Goal: Information Seeking & Learning: Learn about a topic

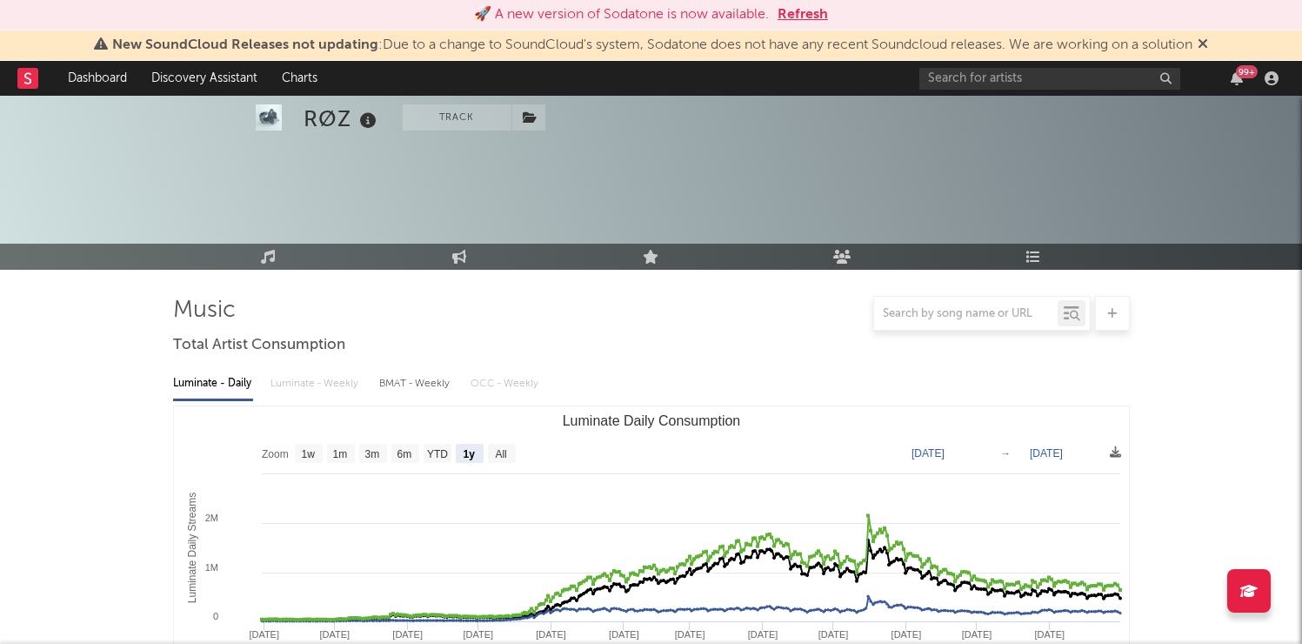
select select "1y"
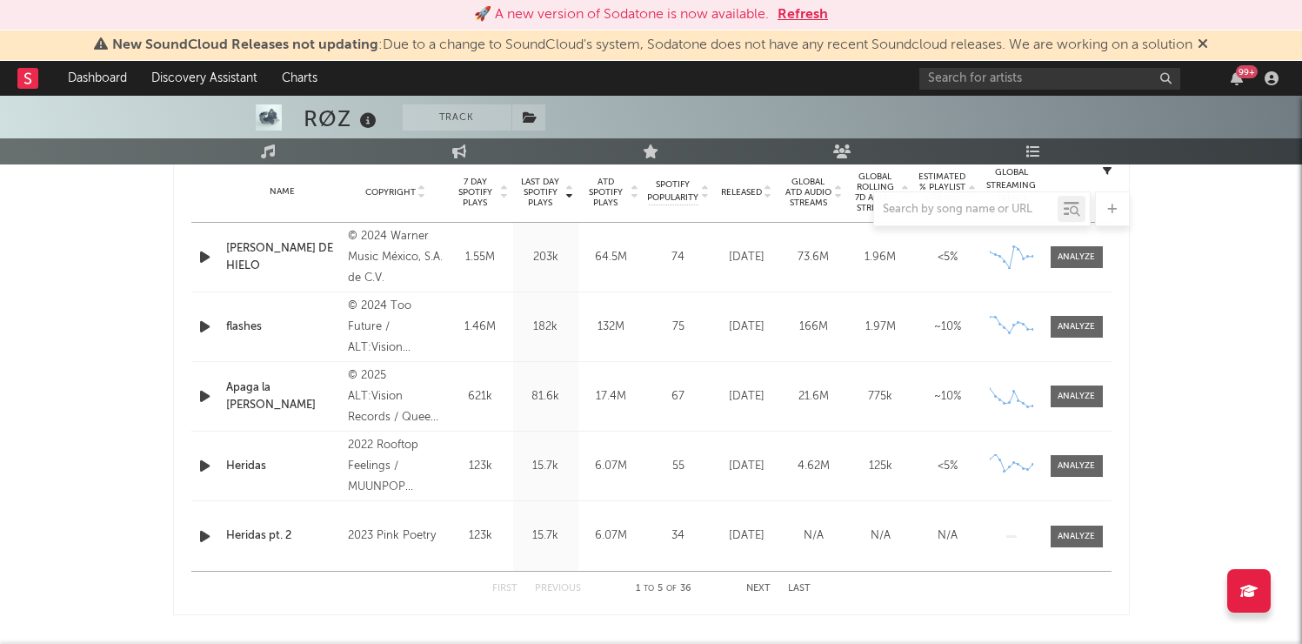
scroll to position [798, 0]
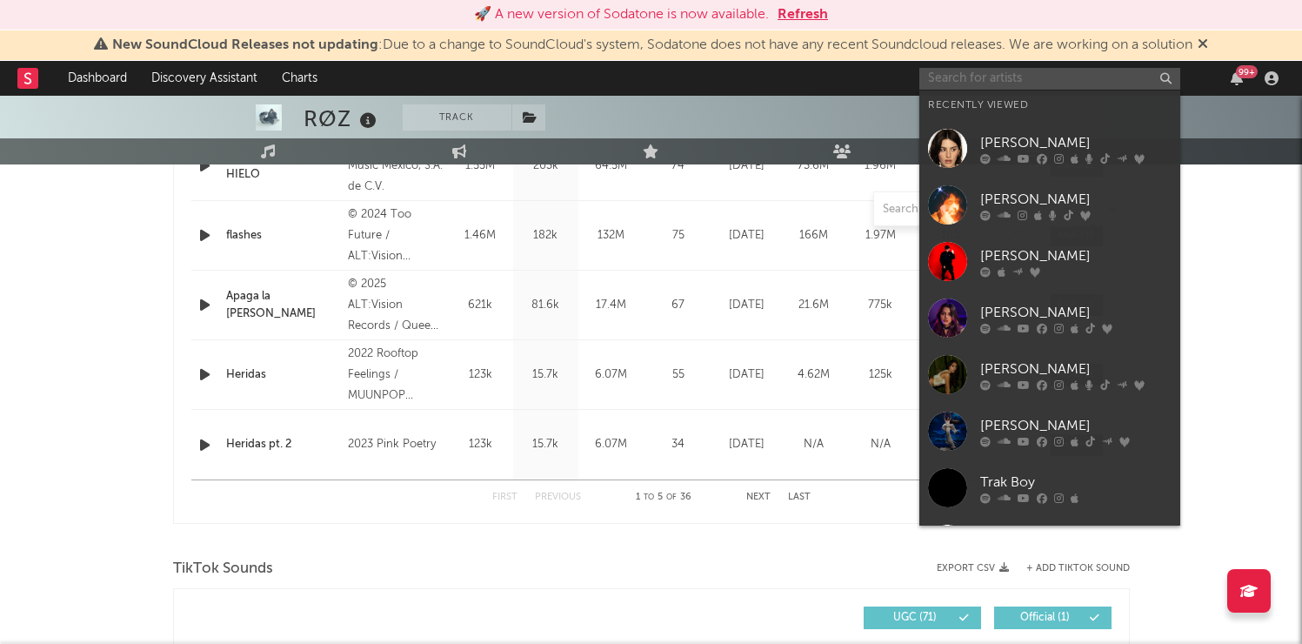
click at [998, 73] on input "text" at bounding box center [1049, 79] width 261 height 22
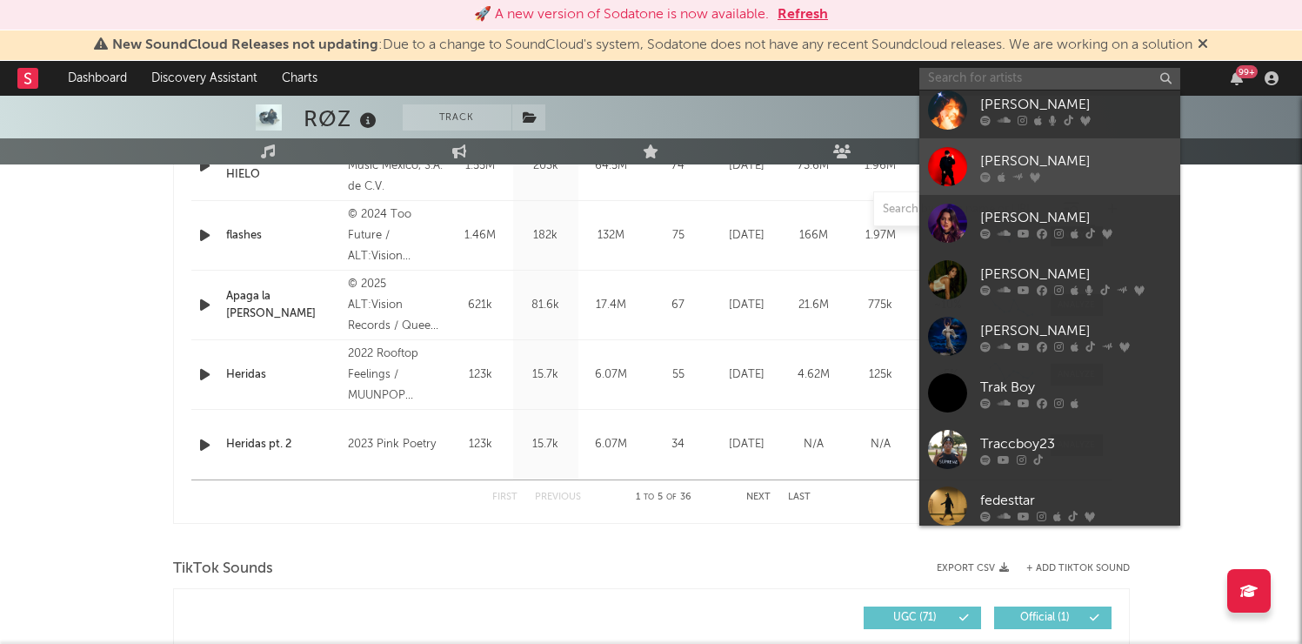
scroll to position [160, 0]
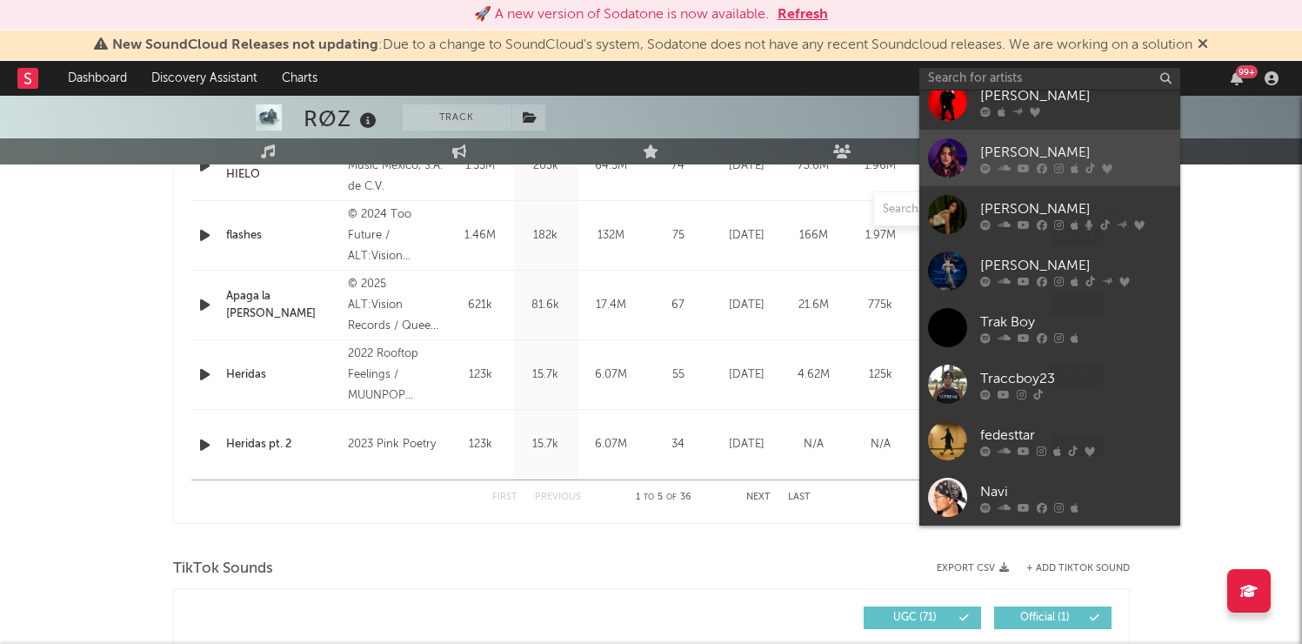
click at [1038, 144] on div "[PERSON_NAME]" at bounding box center [1075, 152] width 191 height 21
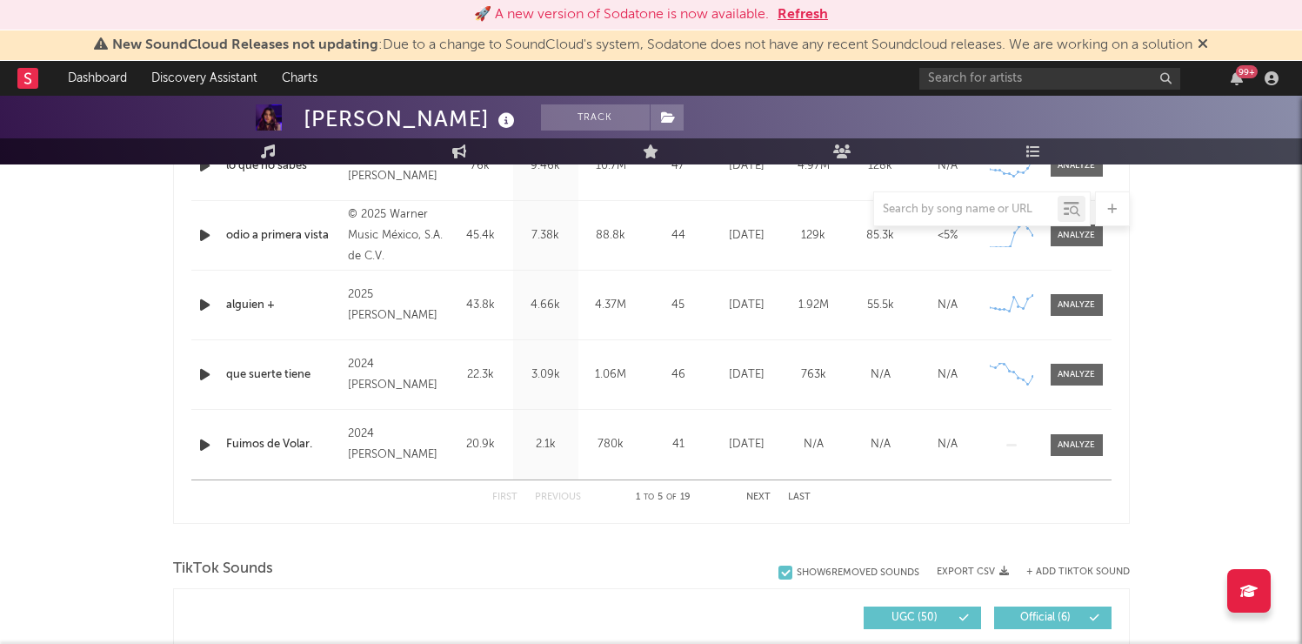
scroll to position [45, 0]
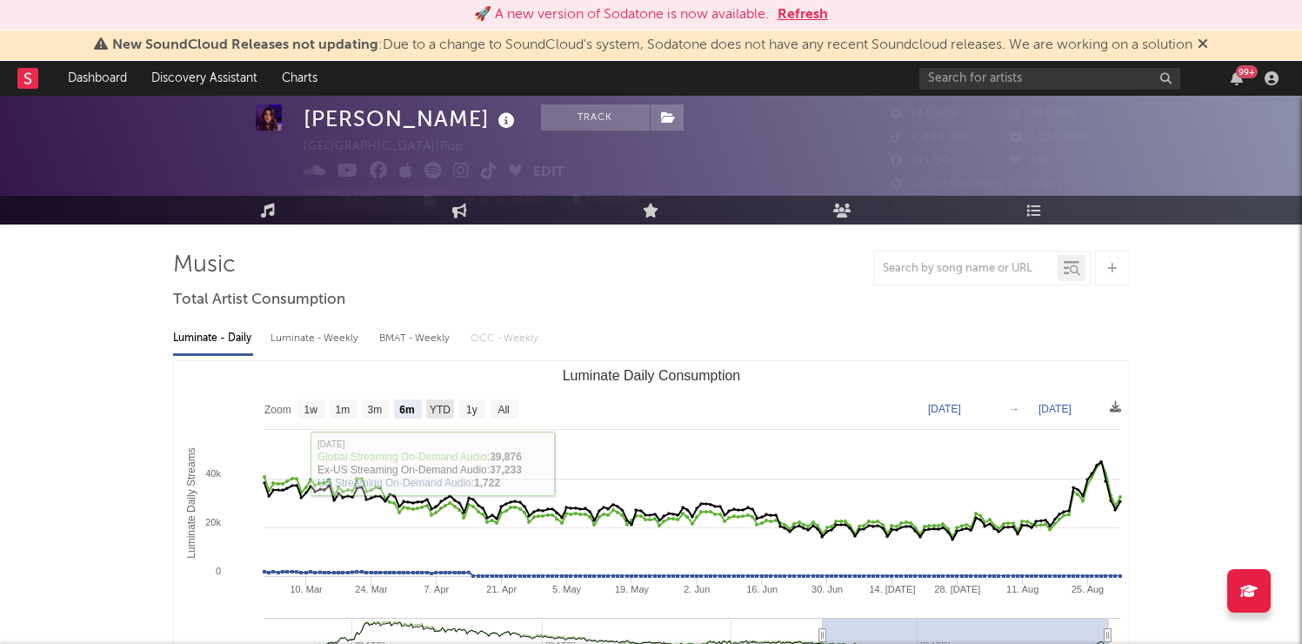
click at [442, 404] on text "YTD" at bounding box center [439, 410] width 21 height 12
select select "YTD"
type input "[DATE]"
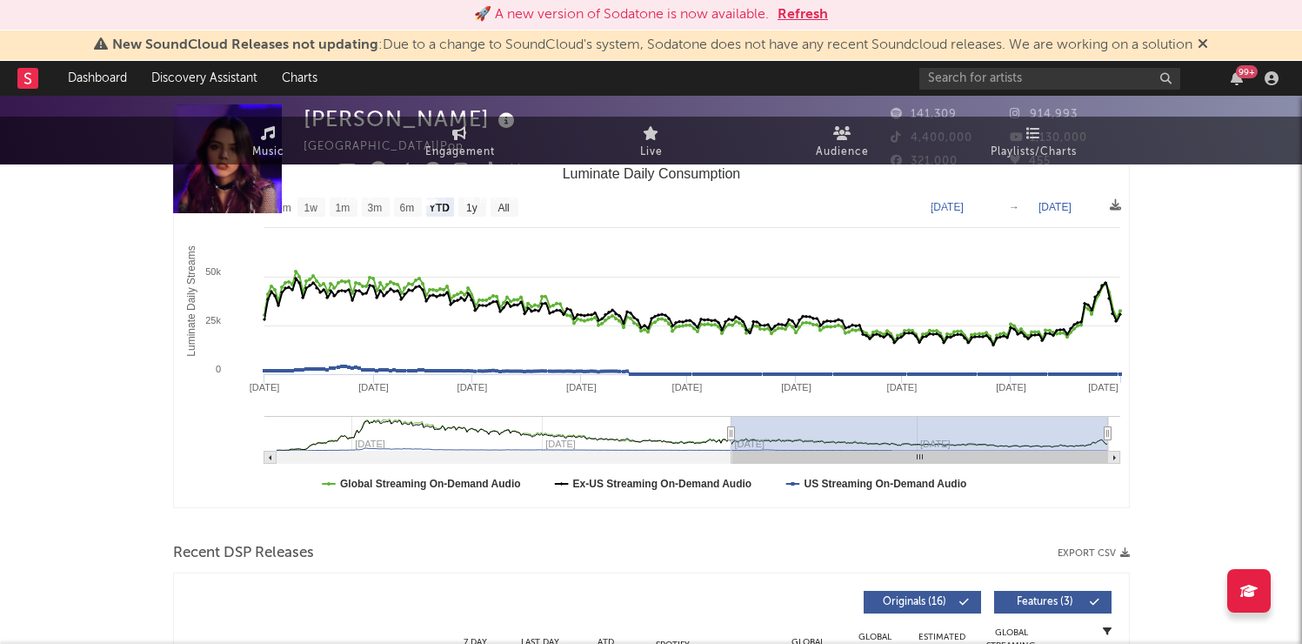
scroll to position [0, 0]
